Goal: Transaction & Acquisition: Purchase product/service

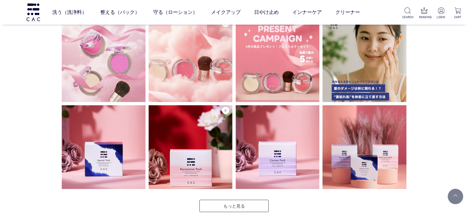
scroll to position [1478, 0]
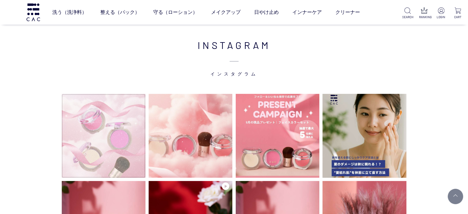
click at [89, 145] on img at bounding box center [104, 136] width 84 height 84
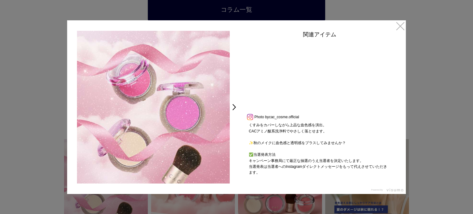
scroll to position [242, 0]
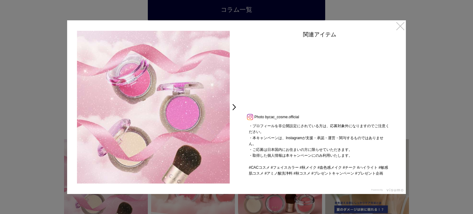
click at [395, 27] on link "×" at bounding box center [400, 25] width 11 height 11
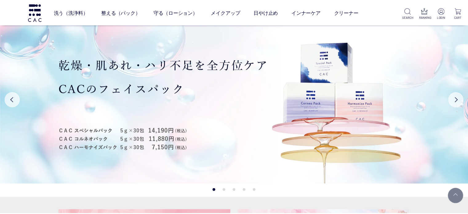
scroll to position [1478, 0]
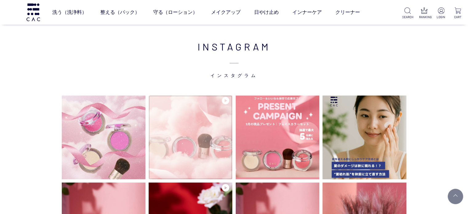
click at [181, 125] on img at bounding box center [191, 137] width 84 height 84
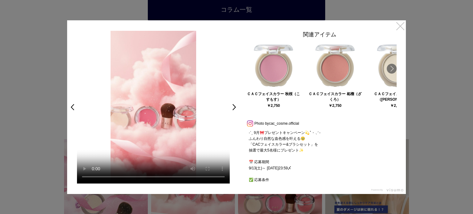
click at [401, 29] on link "×" at bounding box center [400, 25] width 11 height 11
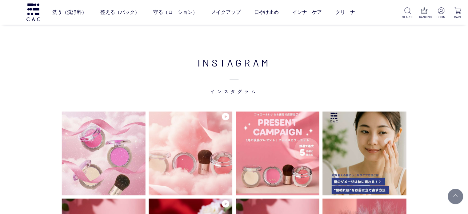
scroll to position [1509, 0]
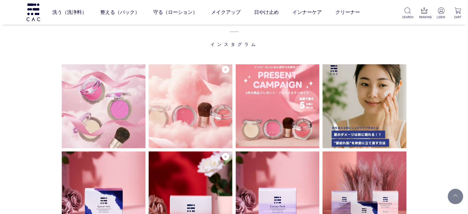
scroll to position [1507, 0]
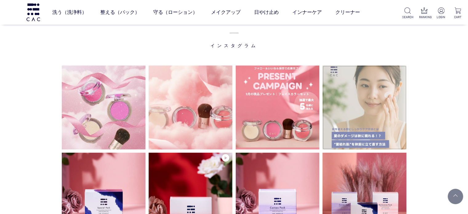
click at [351, 109] on img at bounding box center [365, 108] width 84 height 84
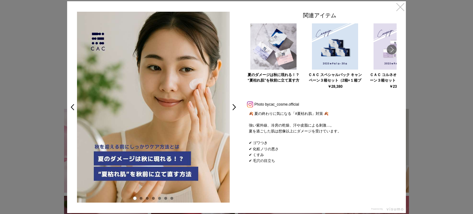
click at [402, 6] on link "×" at bounding box center [400, 6] width 11 height 11
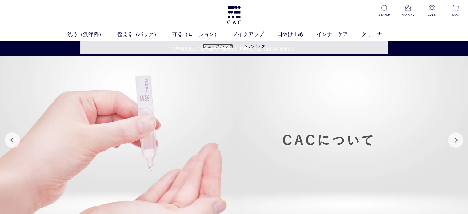
click at [217, 48] on link "フェイスパック" at bounding box center [218, 46] width 30 height 5
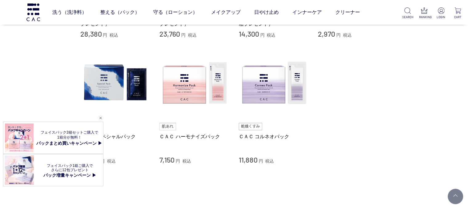
scroll to position [154, 0]
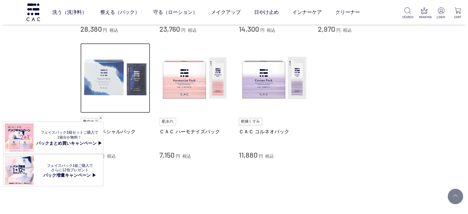
click at [131, 67] on img at bounding box center [115, 78] width 70 height 70
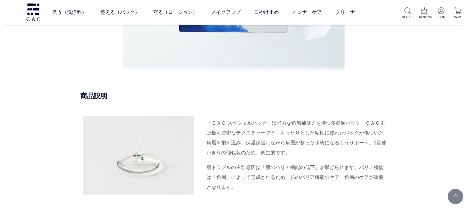
scroll to position [708, 0]
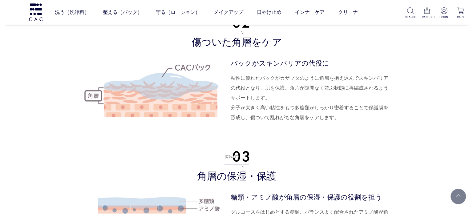
scroll to position [1756, 0]
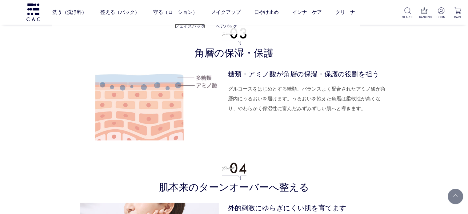
click at [179, 25] on link "フェイスパック" at bounding box center [190, 26] width 30 height 5
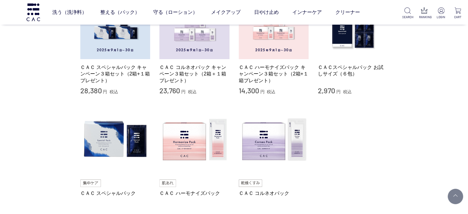
scroll to position [123, 0]
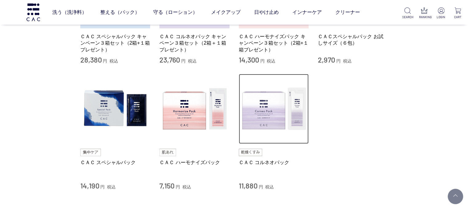
click at [246, 115] on img at bounding box center [274, 109] width 70 height 70
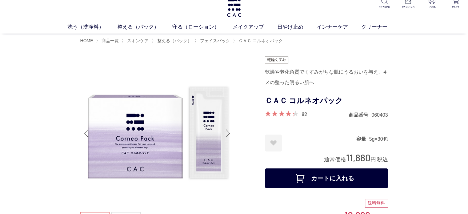
scroll to position [31, 0]
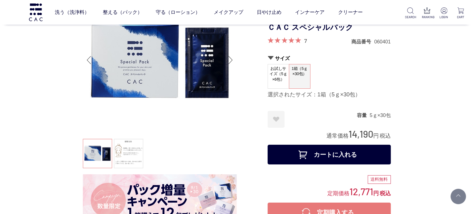
scroll to position [31, 0]
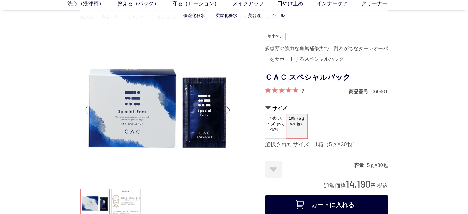
click at [257, 12] on ul "保湿化粧水 柔軟化粧水 美容液 ジェル" at bounding box center [234, 15] width 308 height 15
click at [256, 12] on li "美容液" at bounding box center [260, 15] width 24 height 6
click at [256, 13] on link "美容液" at bounding box center [254, 15] width 13 height 5
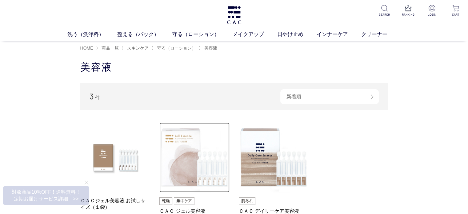
click at [208, 152] on img at bounding box center [195, 158] width 70 height 70
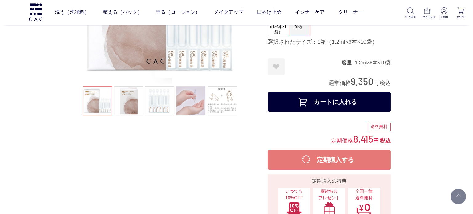
scroll to position [62, 0]
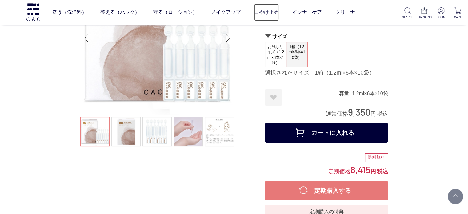
click at [277, 13] on link "日やけ止め" at bounding box center [266, 12] width 25 height 17
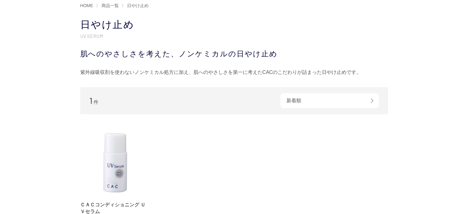
scroll to position [123, 0]
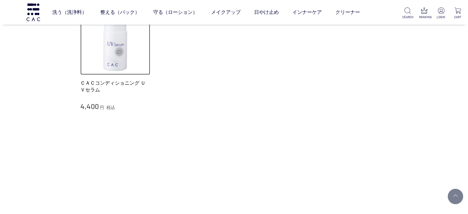
click at [101, 75] on img at bounding box center [115, 40] width 70 height 70
